Goal: Task Accomplishment & Management: Complete application form

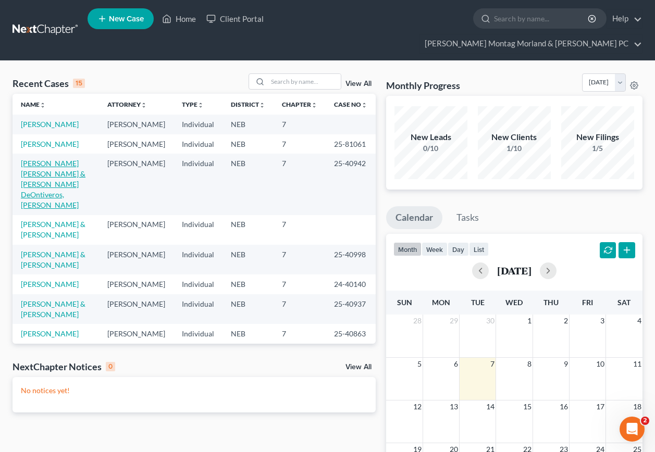
click at [47, 172] on link "[PERSON_NAME] [PERSON_NAME] & [PERSON_NAME] DeOntiveros, [PERSON_NAME]" at bounding box center [53, 184] width 65 height 51
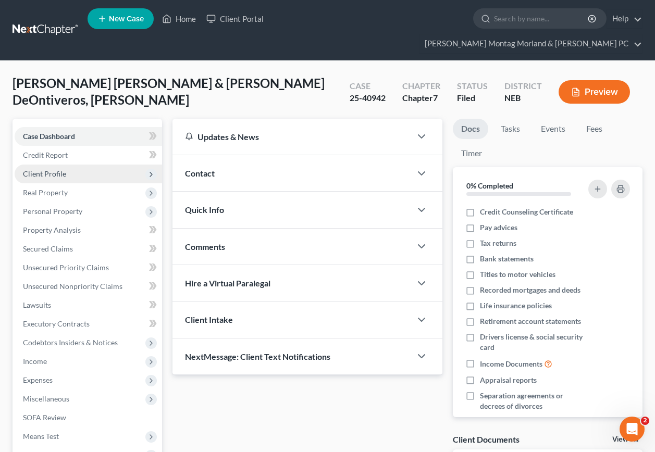
click at [52, 169] on span "Client Profile" at bounding box center [44, 173] width 43 height 9
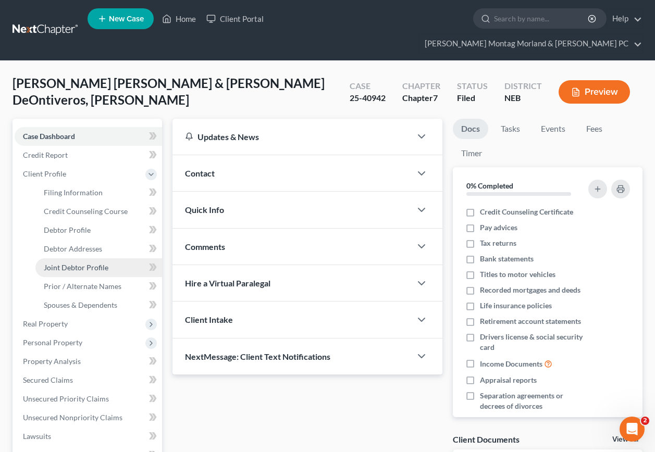
click at [90, 263] on span "Joint Debtor Profile" at bounding box center [76, 267] width 65 height 9
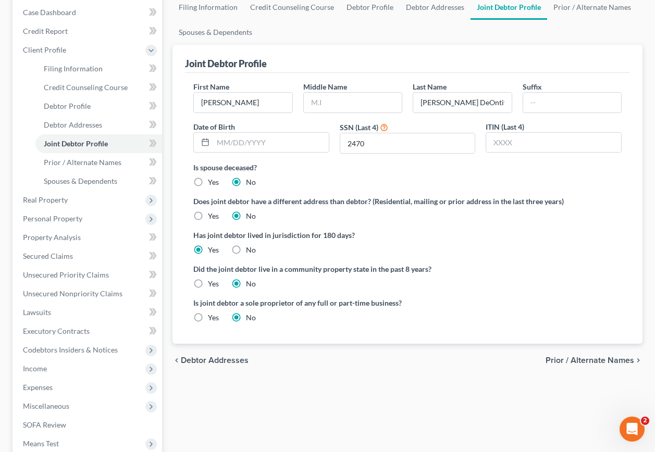
scroll to position [209, 0]
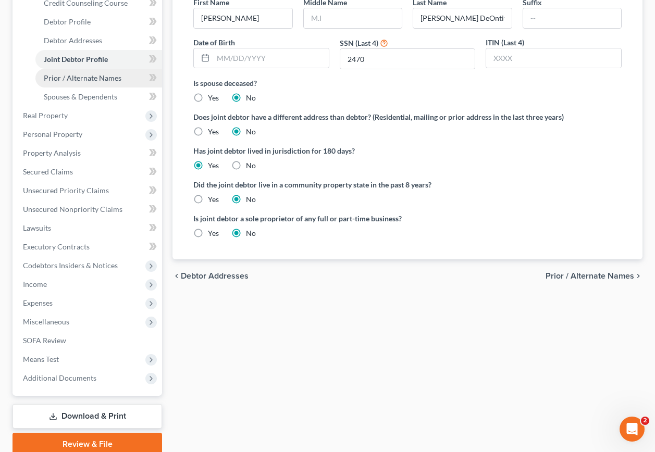
click at [94, 74] on span "Prior / Alternate Names" at bounding box center [83, 78] width 78 height 9
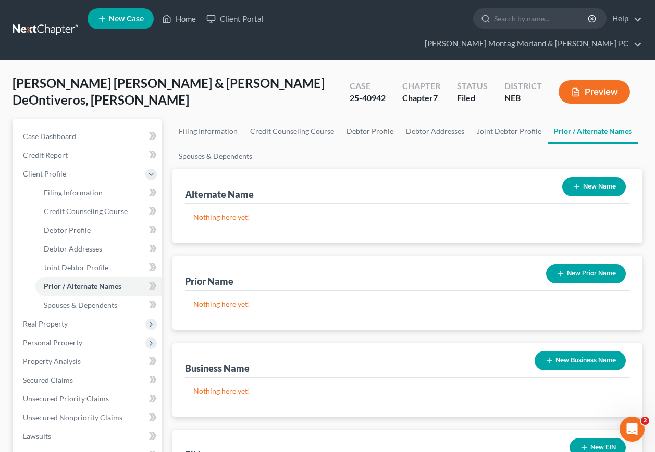
click at [587, 177] on button "New Name" at bounding box center [594, 186] width 64 height 19
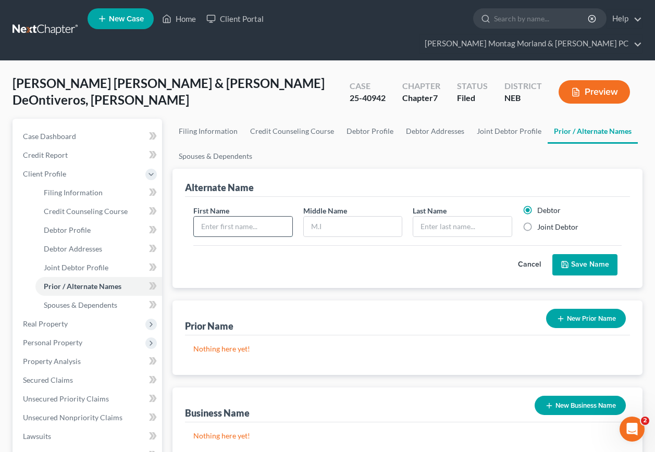
click at [251, 217] on input "text" at bounding box center [243, 227] width 98 height 20
type input "[PERSON_NAME]"
type input "B."
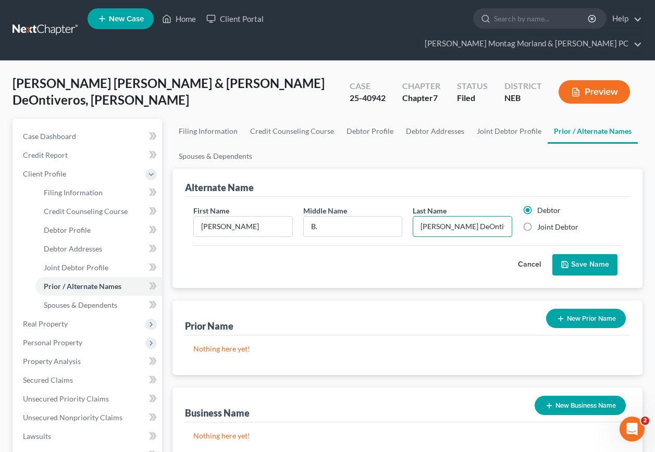
type input "[PERSON_NAME] DeOntiveros"
click at [537, 222] on label "Joint Debtor" at bounding box center [557, 227] width 41 height 10
click at [542, 222] on input "Joint Debtor" at bounding box center [545, 225] width 7 height 7
radio input "true"
radio input "false"
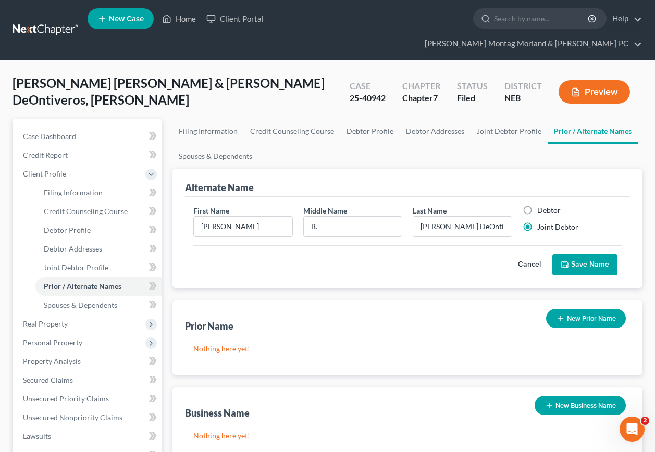
click at [588, 254] on button "Save Name" at bounding box center [585, 265] width 65 height 22
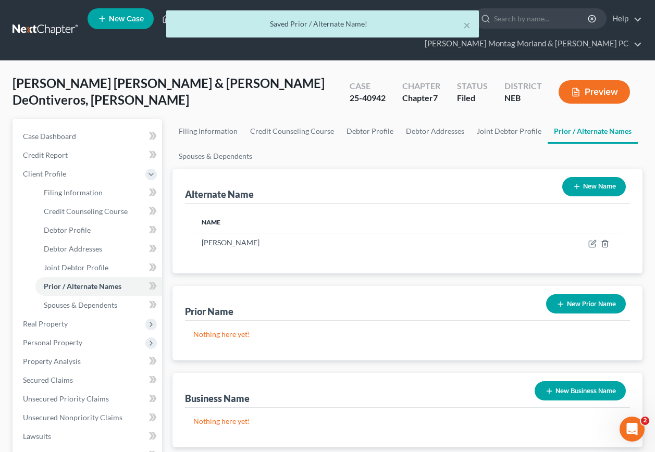
drag, startPoint x: 595, startPoint y: 164, endPoint x: 540, endPoint y: 164, distance: 55.3
click at [595, 177] on button "New Name" at bounding box center [594, 186] width 64 height 19
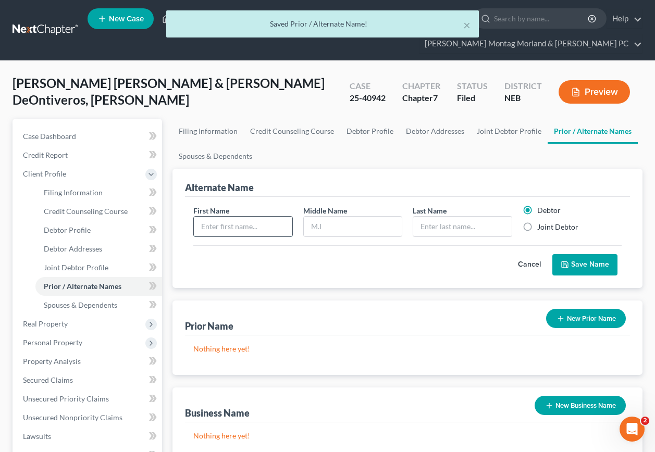
click at [222, 217] on input "text" at bounding box center [243, 227] width 98 height 20
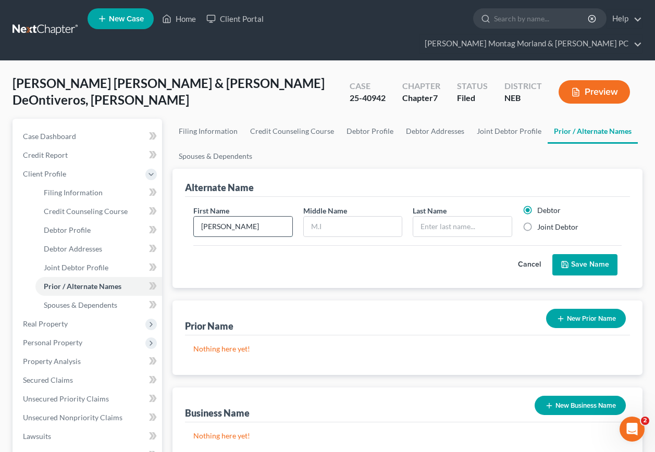
type input "[PERSON_NAME]"
type input "Belem"
type input "[PERSON_NAME] DeOntiveros"
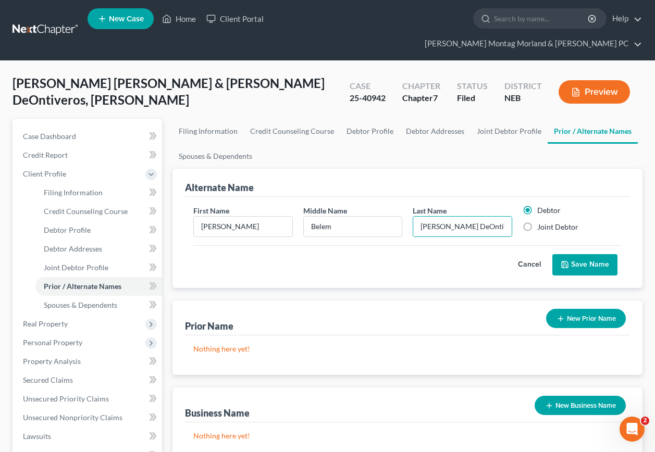
click at [537, 222] on label "Joint Debtor" at bounding box center [557, 227] width 41 height 10
click at [542, 222] on input "Joint Debtor" at bounding box center [545, 225] width 7 height 7
radio input "true"
radio input "false"
click at [579, 254] on button "Save Name" at bounding box center [585, 265] width 65 height 22
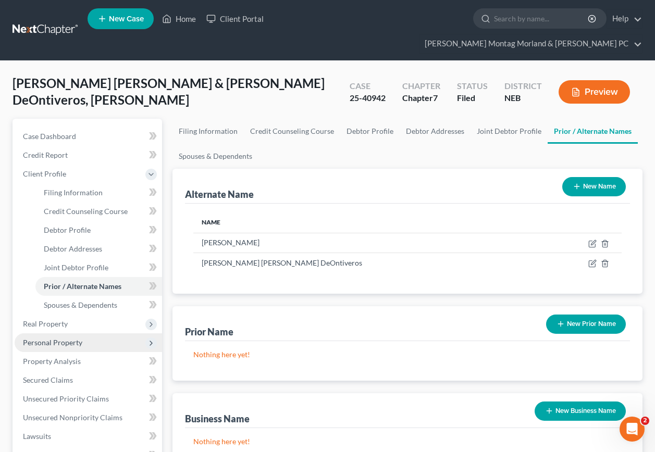
click at [31, 338] on span "Personal Property" at bounding box center [52, 342] width 59 height 9
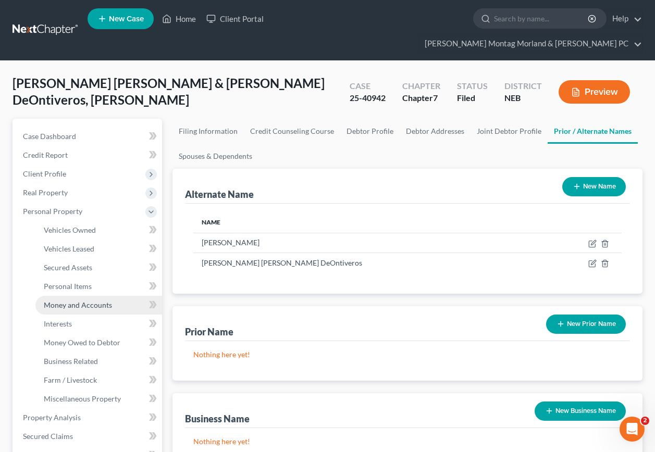
click at [73, 301] on span "Money and Accounts" at bounding box center [78, 305] width 68 height 9
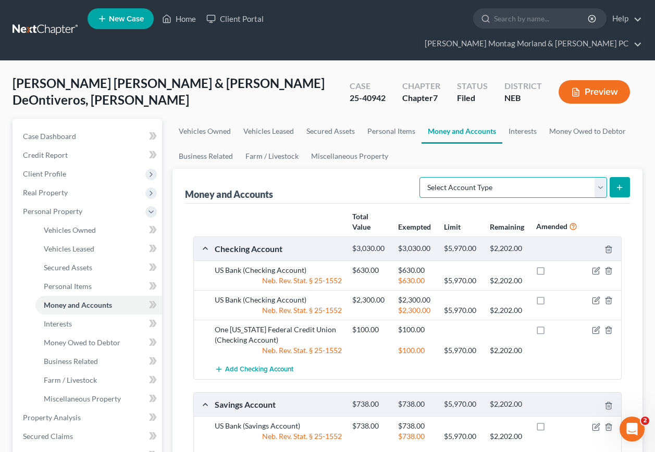
click at [601, 177] on select "Select Account Type Brokerage Cash on Hand Certificates of Deposit Checking Acc…" at bounding box center [514, 187] width 188 height 21
select select "other"
click at [422, 177] on select "Select Account Type Brokerage Cash on Hand Certificates of Deposit Checking Acc…" at bounding box center [514, 187] width 188 height 21
click at [623, 183] on icon "submit" at bounding box center [620, 187] width 8 height 8
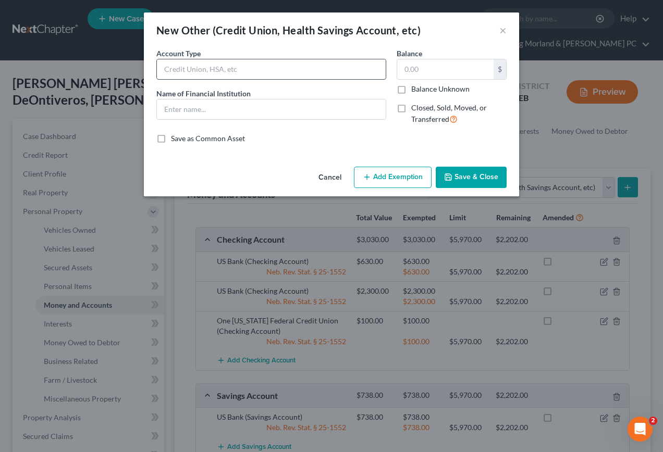
click at [234, 67] on input "text" at bounding box center [271, 69] width 229 height 20
type input "Health Equity HSA Account"
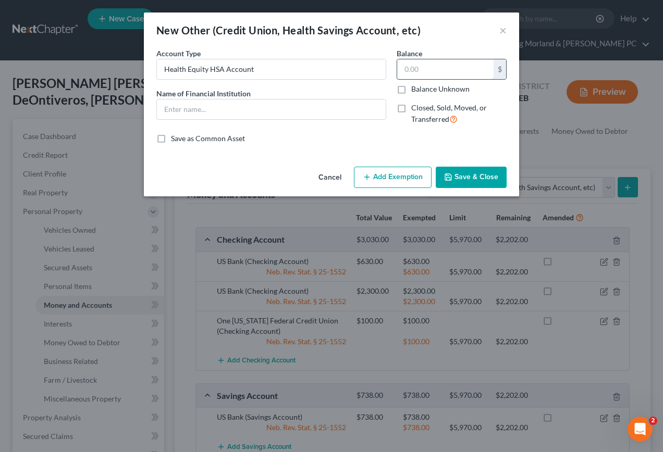
click at [456, 78] on input "text" at bounding box center [445, 69] width 96 height 20
type input "957.00"
click at [384, 182] on button "Add Exemption" at bounding box center [393, 178] width 78 height 22
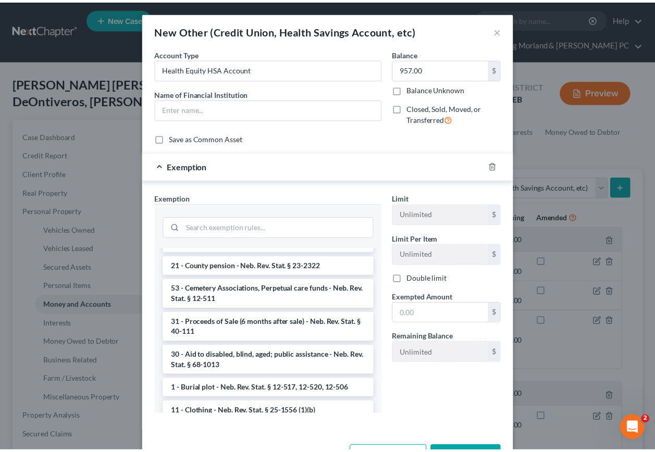
scroll to position [313, 0]
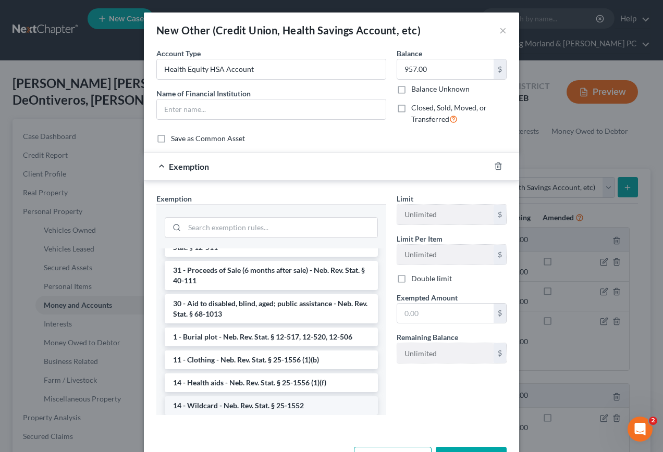
click at [200, 398] on li "14 - Wildcard - Neb. Rev. Stat. § 25-1552" at bounding box center [271, 406] width 213 height 19
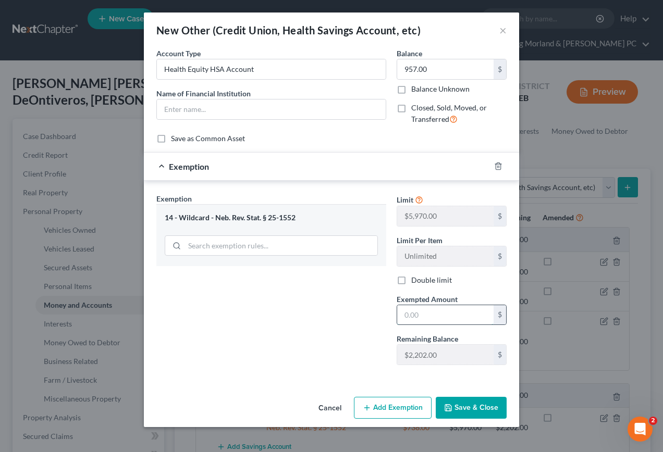
click at [442, 315] on input "text" at bounding box center [445, 315] width 96 height 20
type input "957.00"
click at [482, 409] on button "Save & Close" at bounding box center [471, 408] width 71 height 22
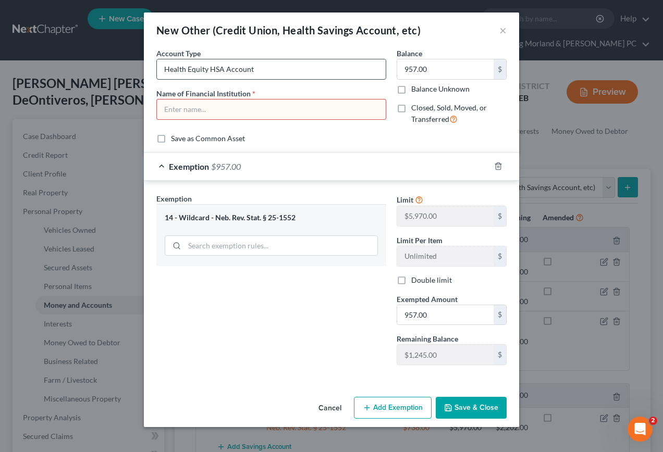
drag, startPoint x: 270, startPoint y: 68, endPoint x: 162, endPoint y: 68, distance: 107.4
click at [162, 68] on input "Health Equity HSA Account" at bounding box center [271, 69] width 229 height 20
click at [163, 111] on input "text" at bounding box center [271, 110] width 229 height 20
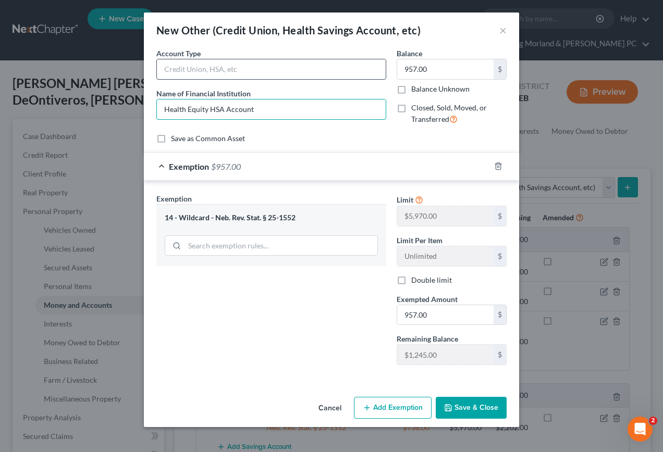
type input "Health Equity HSA Account"
click at [261, 70] on input "text" at bounding box center [271, 69] width 229 height 20
type input "HSA Account"
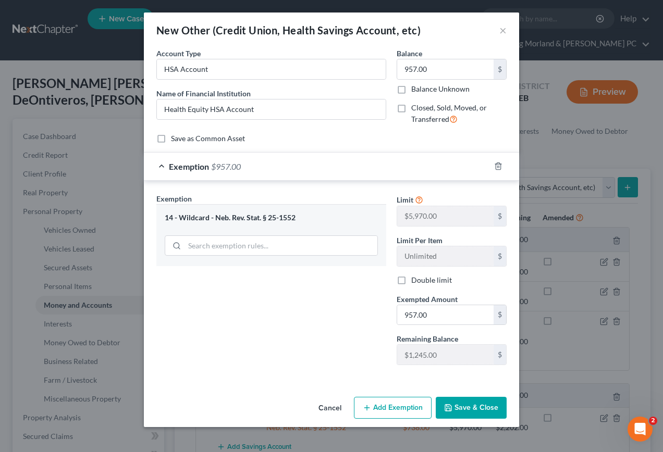
click at [480, 409] on button "Save & Close" at bounding box center [471, 408] width 71 height 22
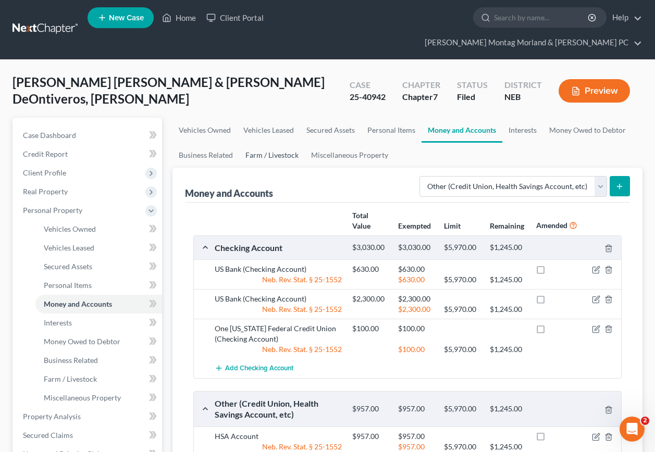
scroll to position [0, 0]
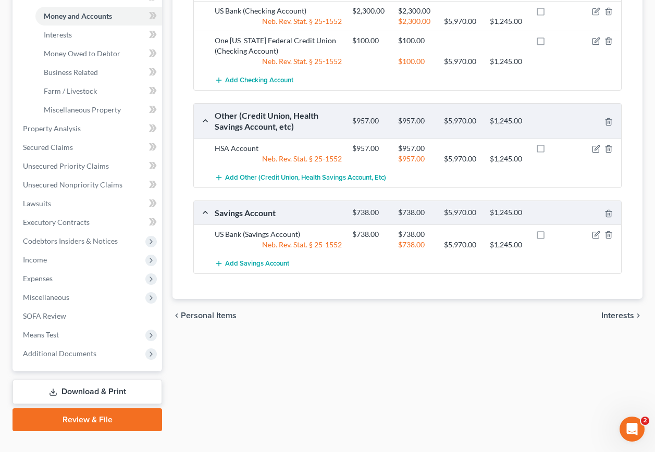
click at [72, 380] on link "Download & Print" at bounding box center [88, 392] width 150 height 25
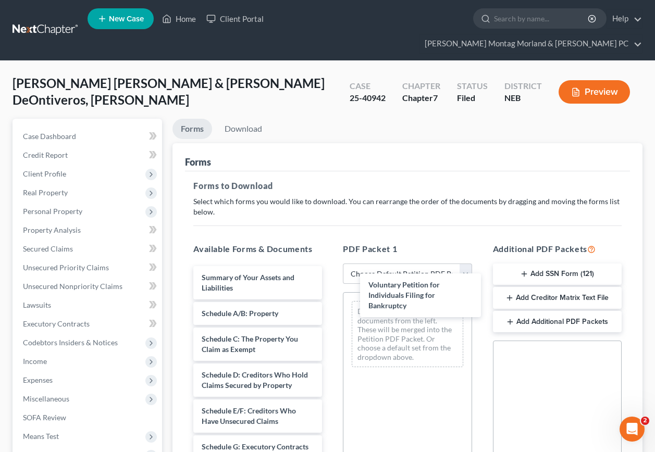
drag, startPoint x: 265, startPoint y: 261, endPoint x: 437, endPoint y: 283, distance: 172.9
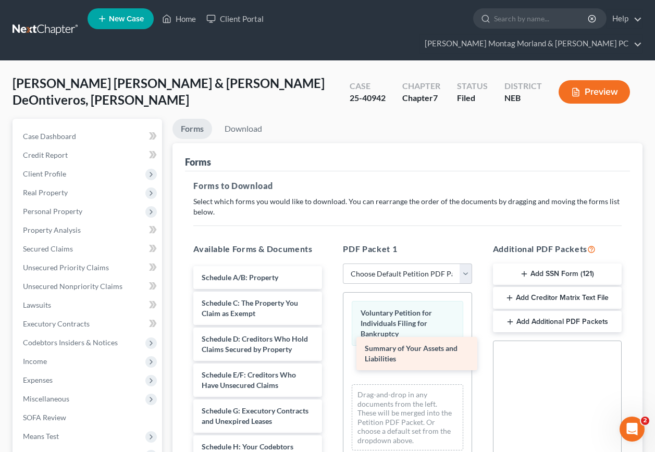
drag, startPoint x: 270, startPoint y: 259, endPoint x: 438, endPoint y: 346, distance: 190.0
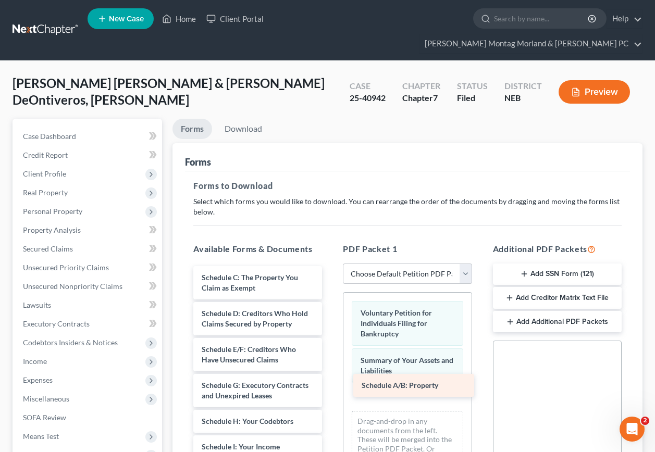
drag, startPoint x: 264, startPoint y: 258, endPoint x: 424, endPoint y: 385, distance: 204.5
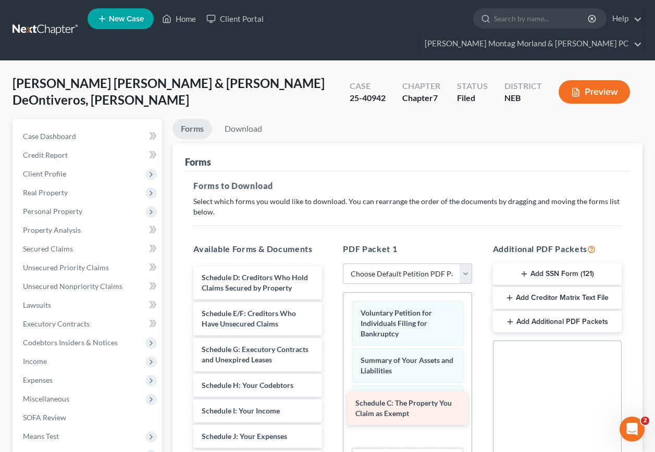
drag, startPoint x: 276, startPoint y: 262, endPoint x: 430, endPoint y: 407, distance: 210.9
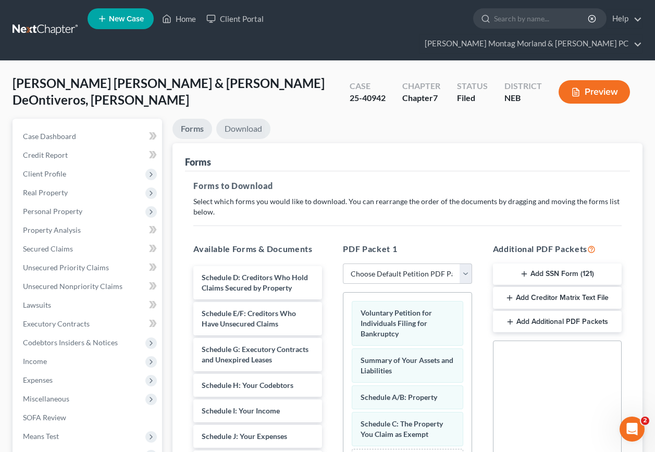
click at [238, 119] on link "Download" at bounding box center [243, 129] width 54 height 20
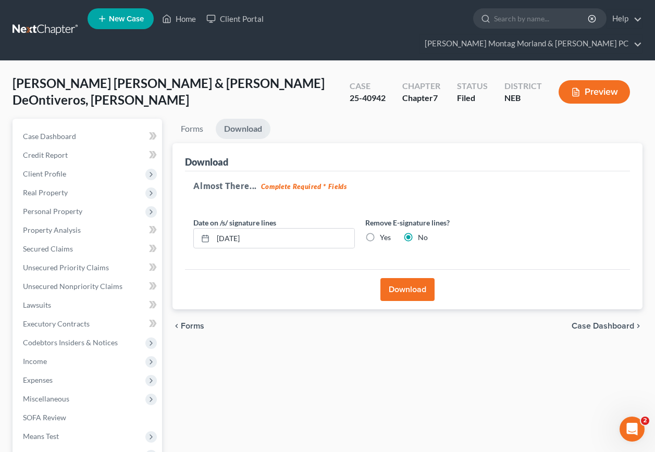
click at [412, 278] on button "Download" at bounding box center [408, 289] width 54 height 23
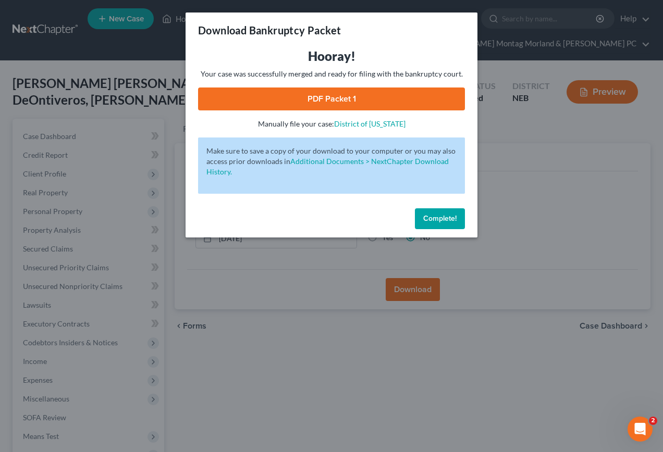
click at [307, 99] on link "PDF Packet 1" at bounding box center [331, 99] width 267 height 23
